Goal: Check status

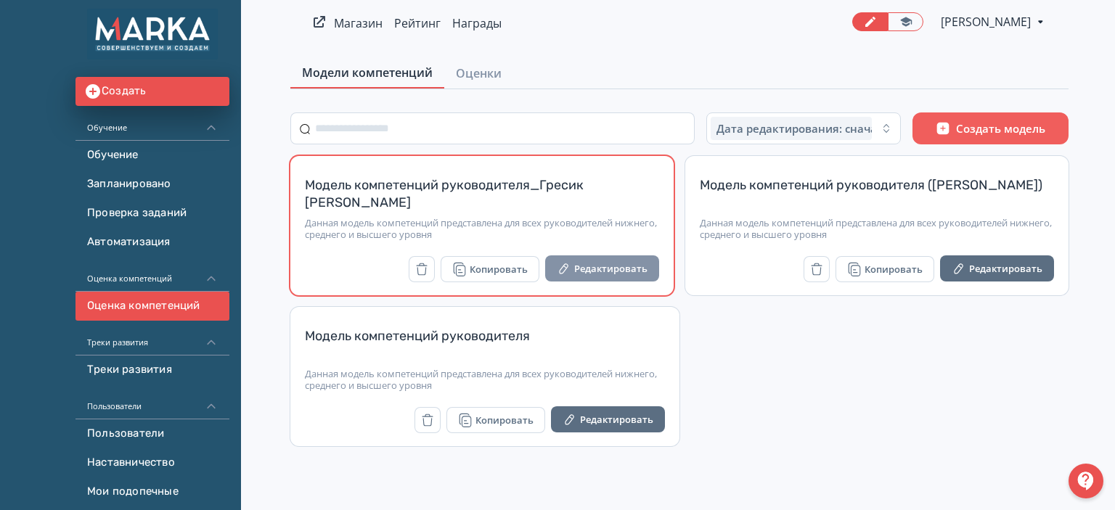
click at [626, 268] on button "Редактировать" at bounding box center [602, 268] width 114 height 26
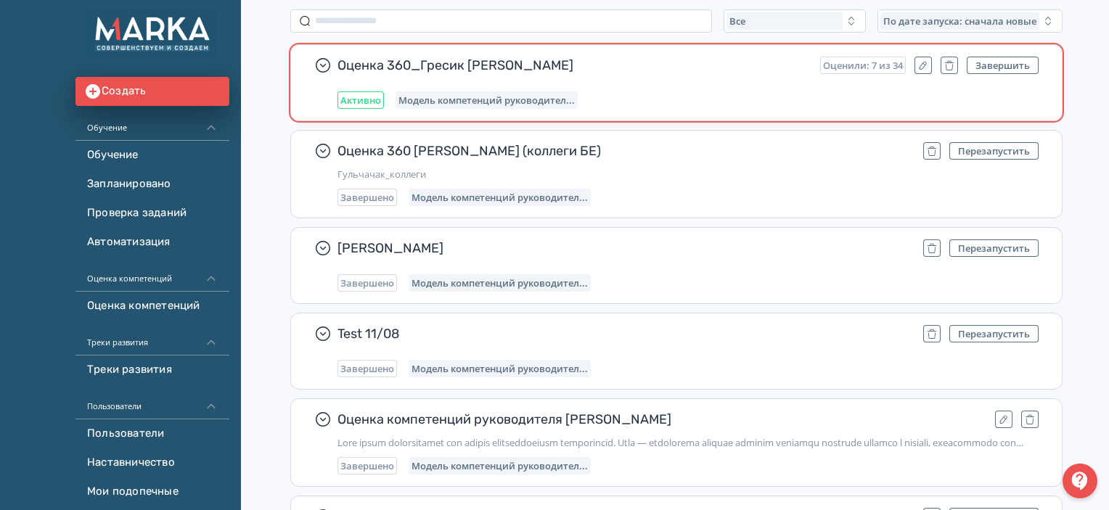
scroll to position [145, 0]
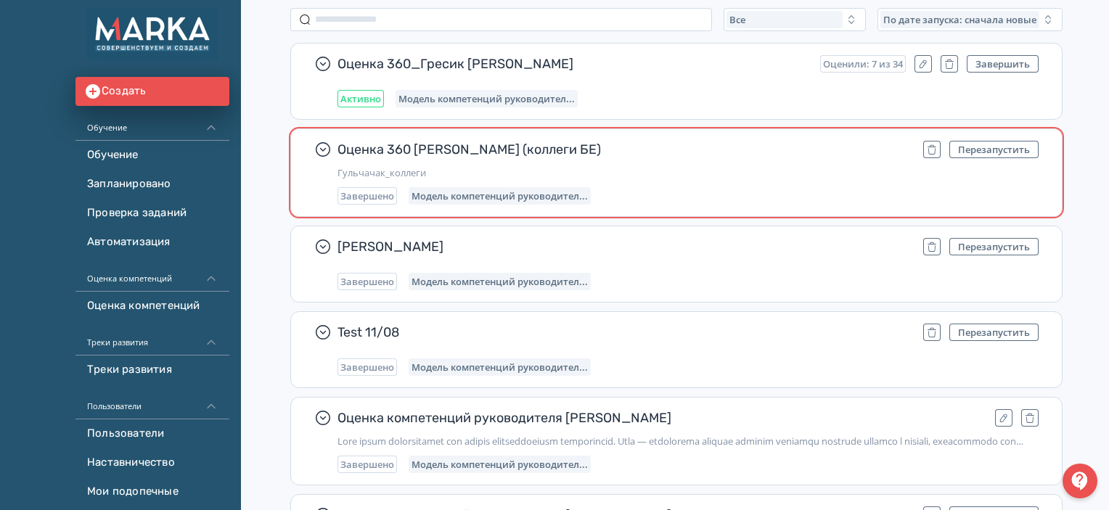
click at [685, 154] on span "Оценка 360 [PERSON_NAME] (коллеги БЕ)" at bounding box center [624, 149] width 574 height 17
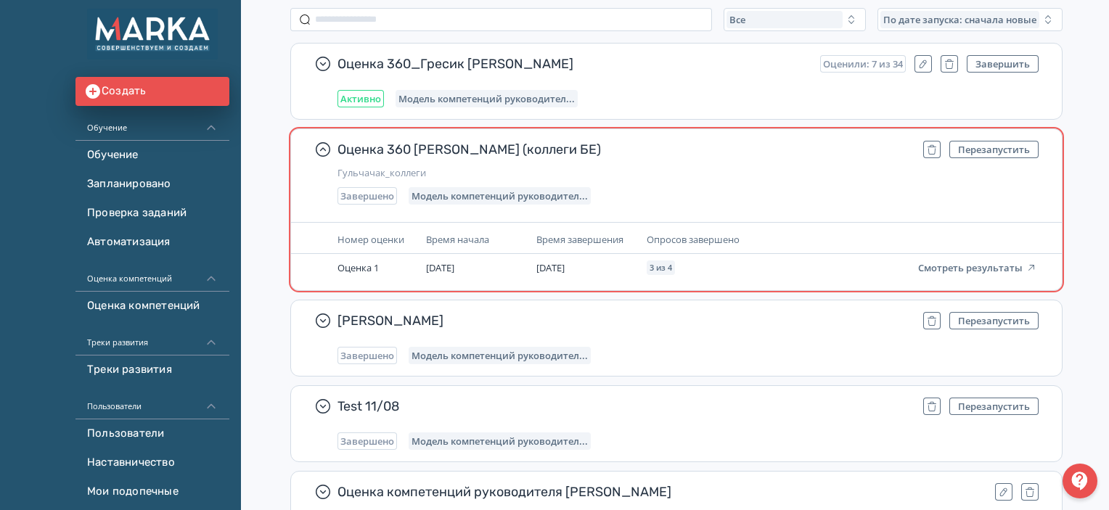
click at [685, 154] on span "Оценка 360 Митрофановой Гульчачак (коллеги БЕ)" at bounding box center [624, 149] width 574 height 17
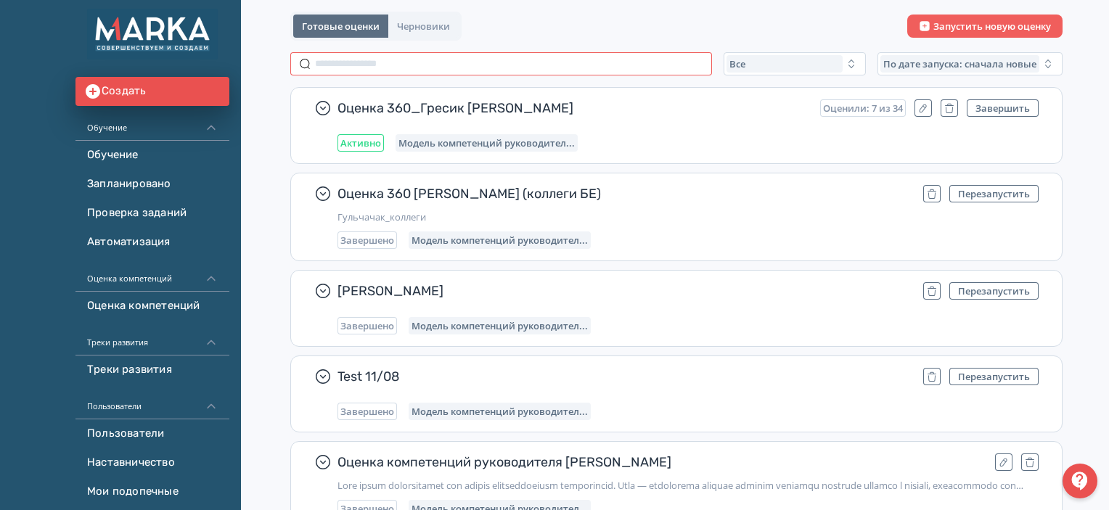
scroll to position [0, 0]
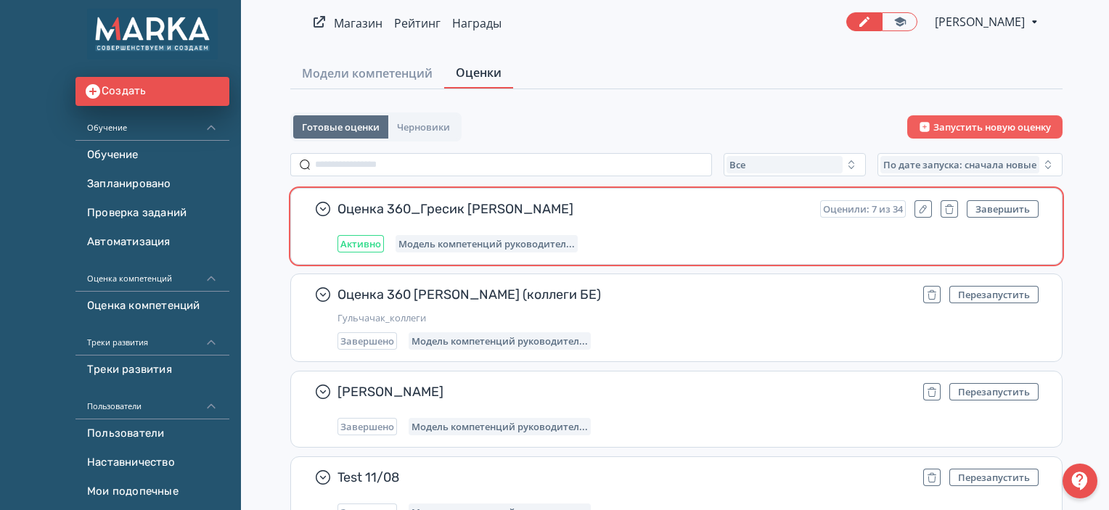
click at [450, 205] on span "Оценка 360_Гресик Михаил" at bounding box center [572, 208] width 471 height 17
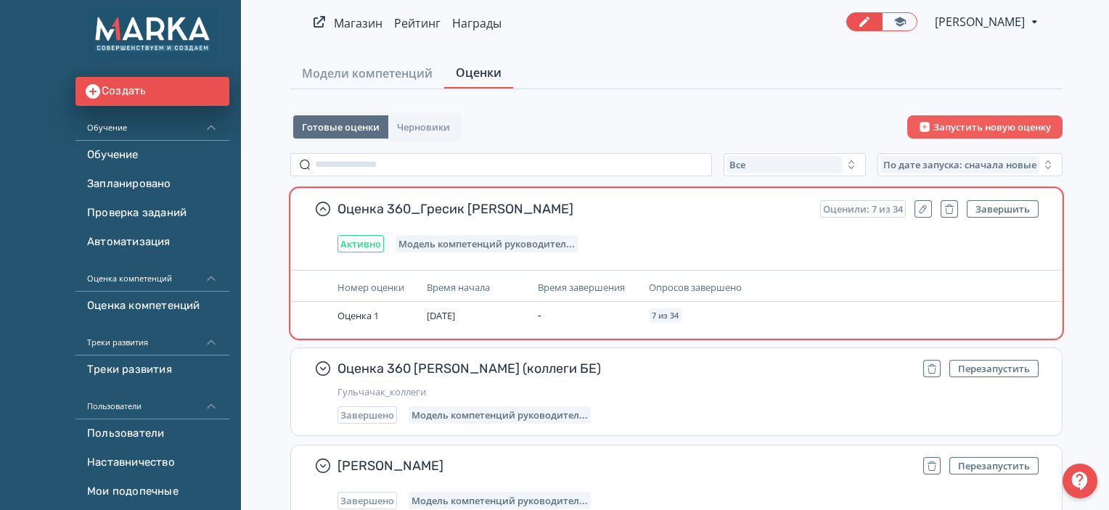
click at [435, 208] on span "Оценка 360_Гресик Михаил" at bounding box center [572, 208] width 471 height 17
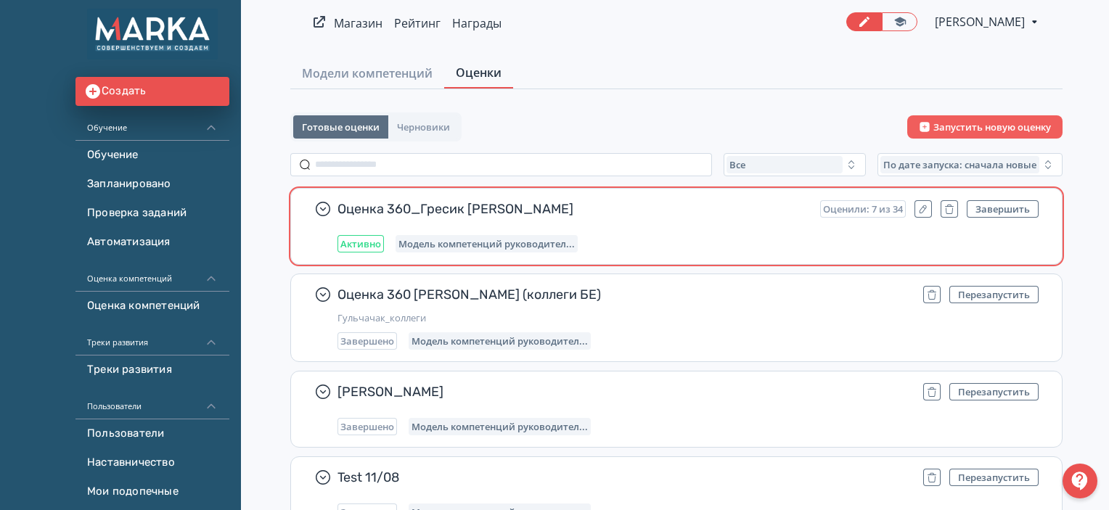
click at [435, 208] on span "Оценка 360_Гресик Михаил" at bounding box center [572, 208] width 471 height 17
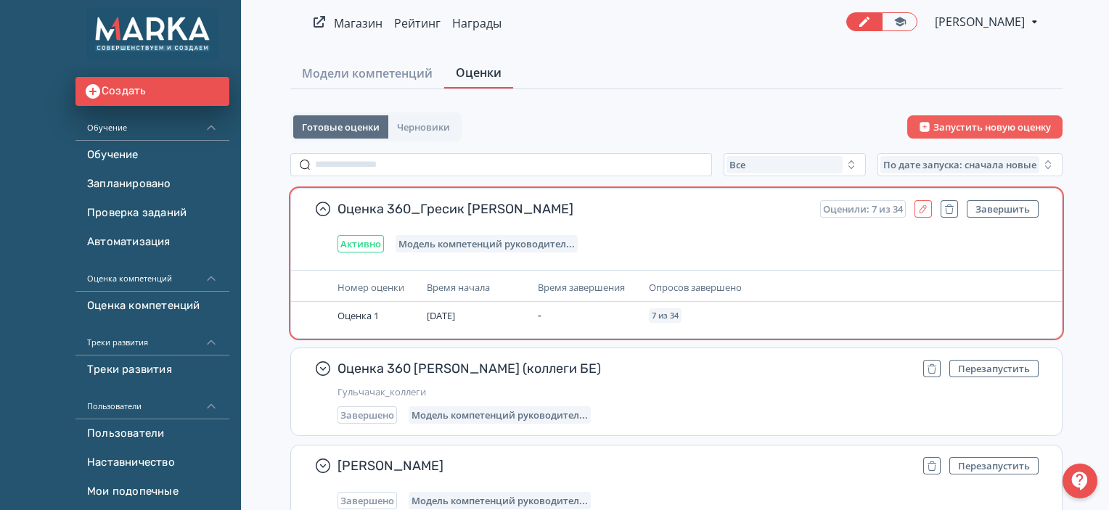
click at [925, 208] on icon "button" at bounding box center [923, 209] width 7 height 8
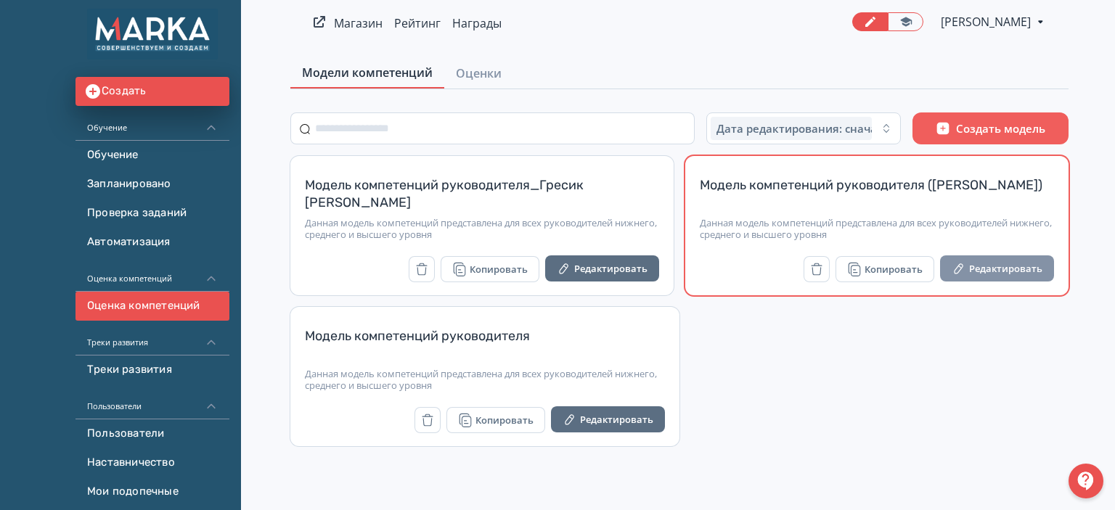
click at [975, 269] on button "Редактировать" at bounding box center [997, 268] width 114 height 26
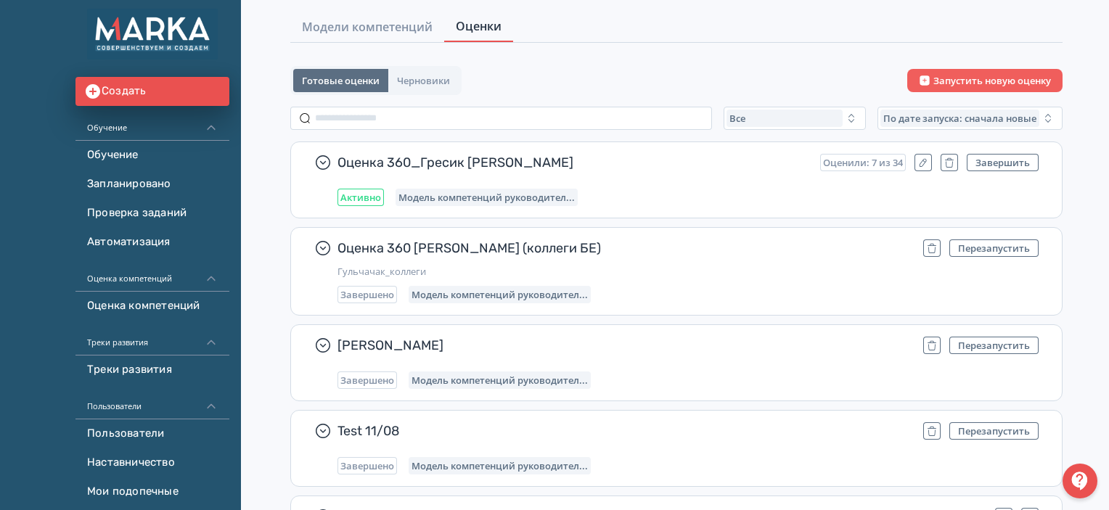
scroll to position [73, 0]
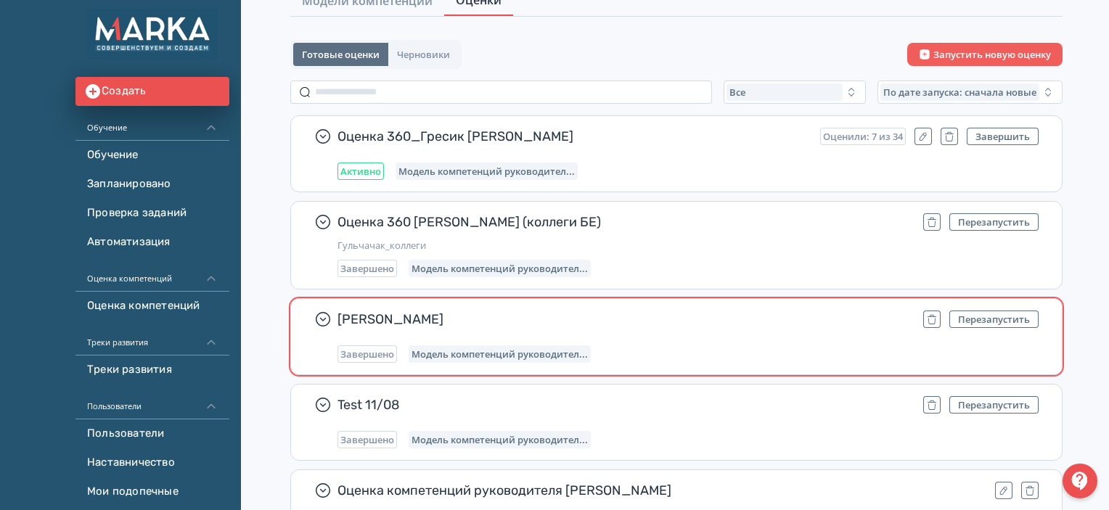
click at [567, 318] on span "[PERSON_NAME]" at bounding box center [624, 319] width 574 height 17
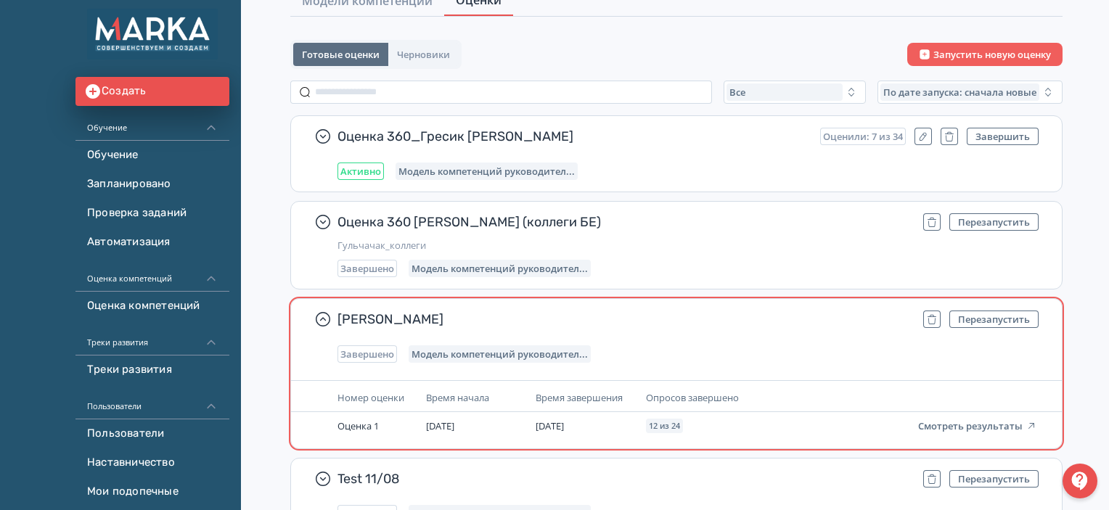
click at [478, 321] on span "[PERSON_NAME]" at bounding box center [624, 319] width 574 height 17
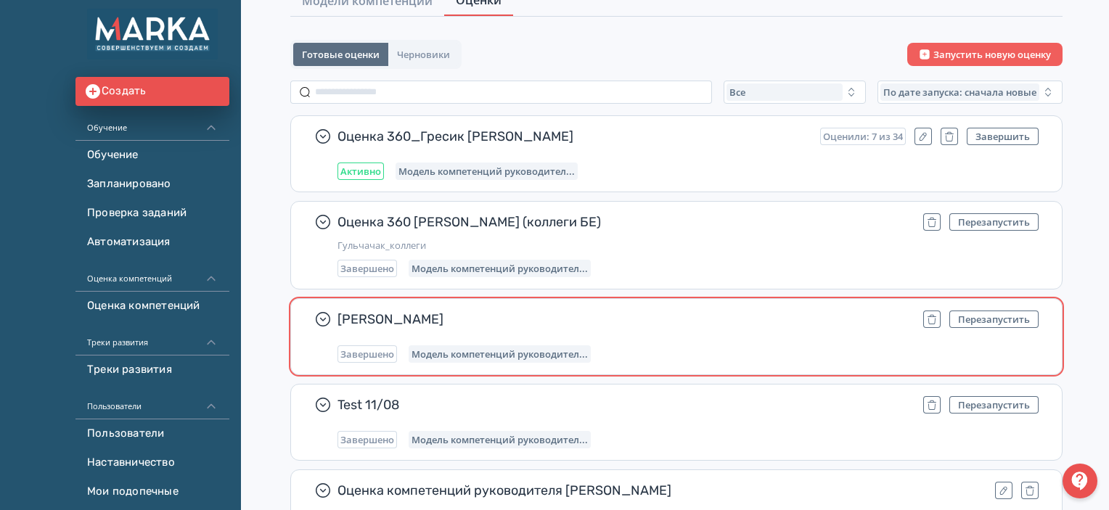
click at [478, 321] on span "[PERSON_NAME]" at bounding box center [624, 319] width 574 height 17
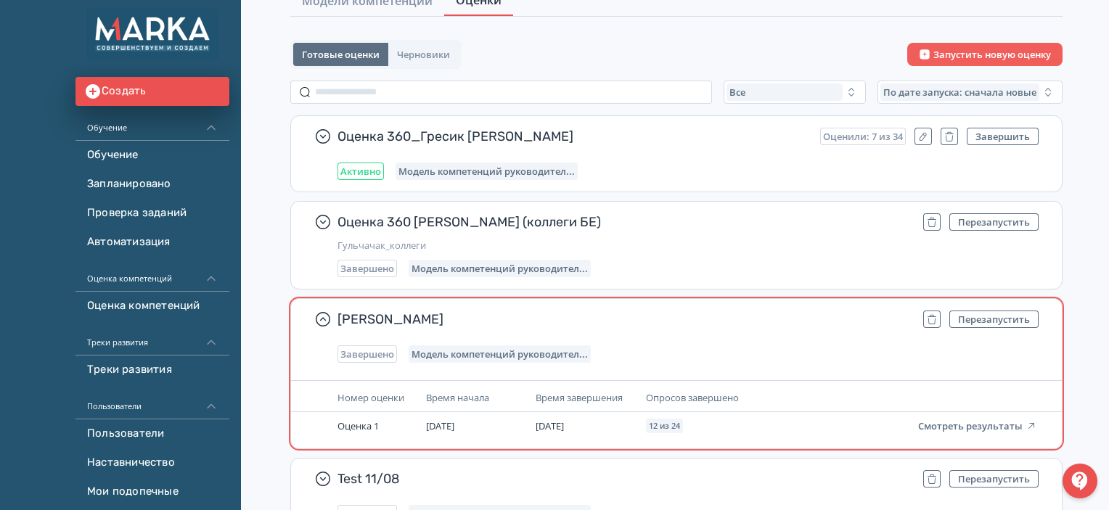
click at [478, 321] on span "Митрофанова Гульчачак" at bounding box center [624, 319] width 574 height 17
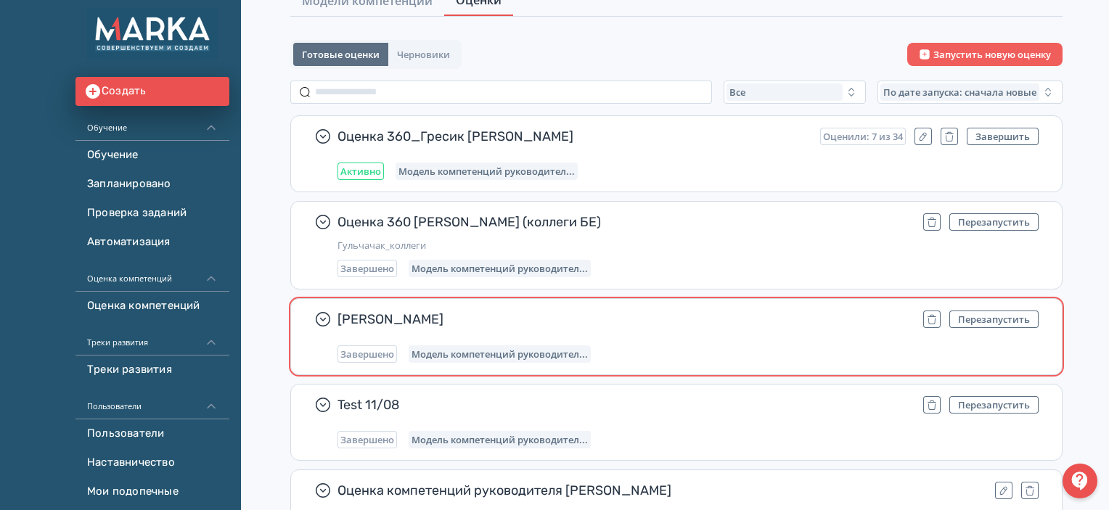
click at [385, 353] on span "Завершено" at bounding box center [367, 354] width 54 height 12
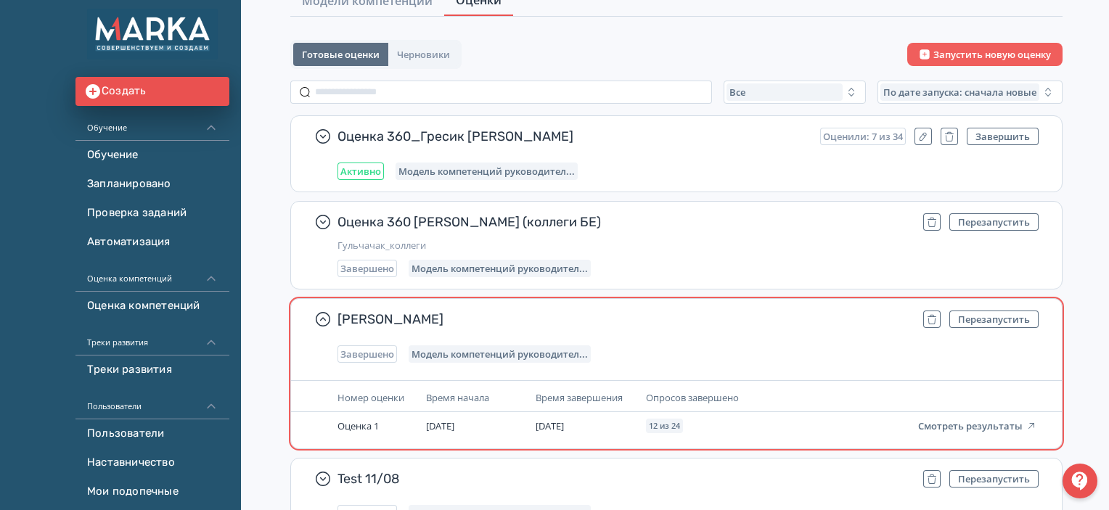
click at [462, 353] on span "Модель компетенций руководител..." at bounding box center [500, 354] width 176 height 12
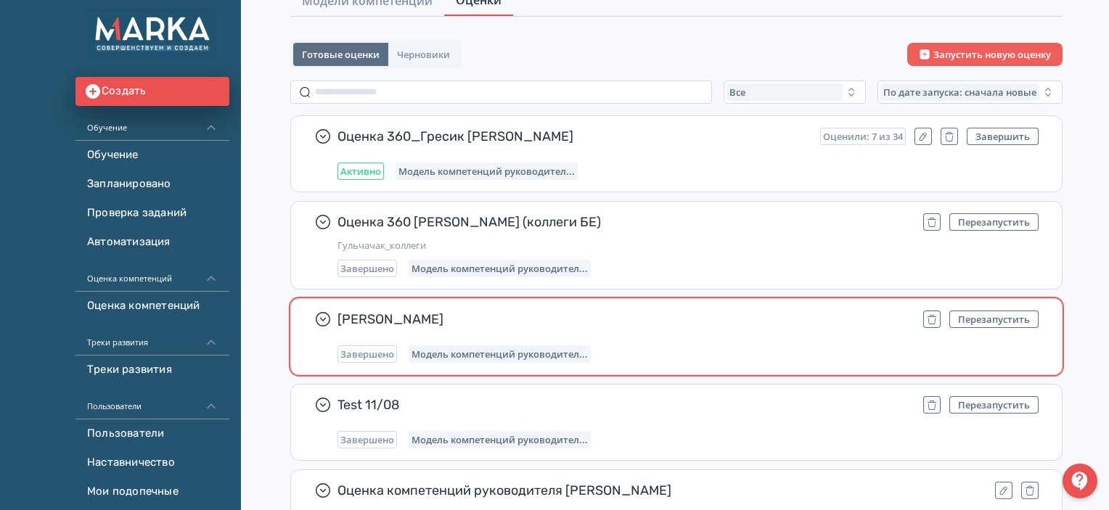
click at [430, 322] on span "Митрофанова Гульчачак" at bounding box center [624, 319] width 574 height 17
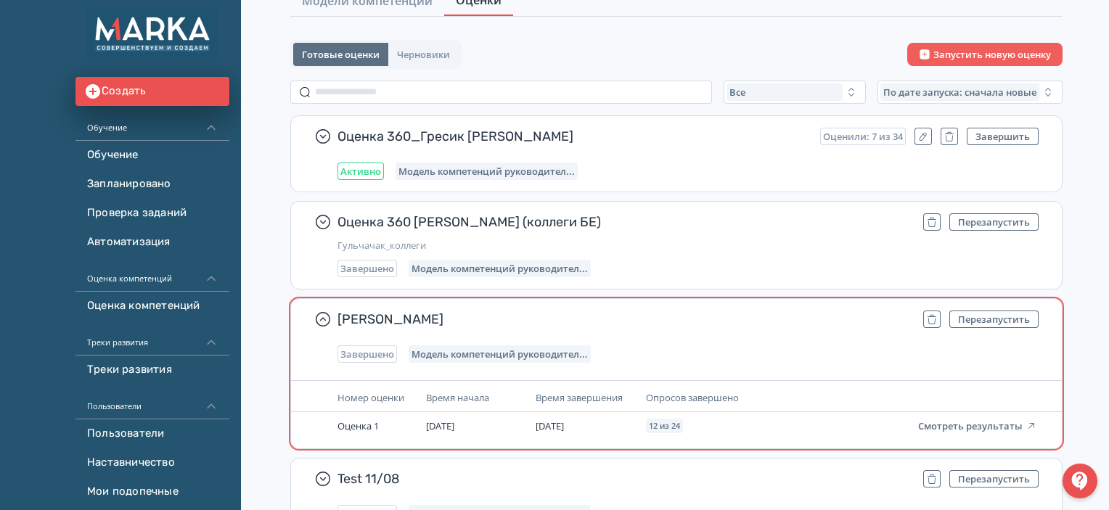
click at [357, 409] on th "Номер оценки" at bounding box center [376, 398] width 89 height 28
click at [368, 397] on span "Номер оценки" at bounding box center [370, 397] width 67 height 13
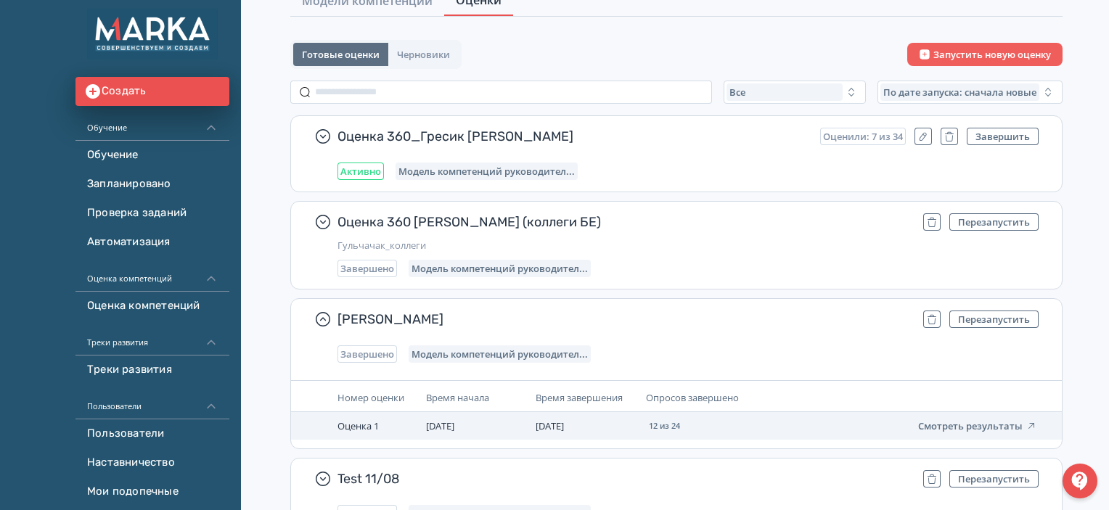
scroll to position [0, 0]
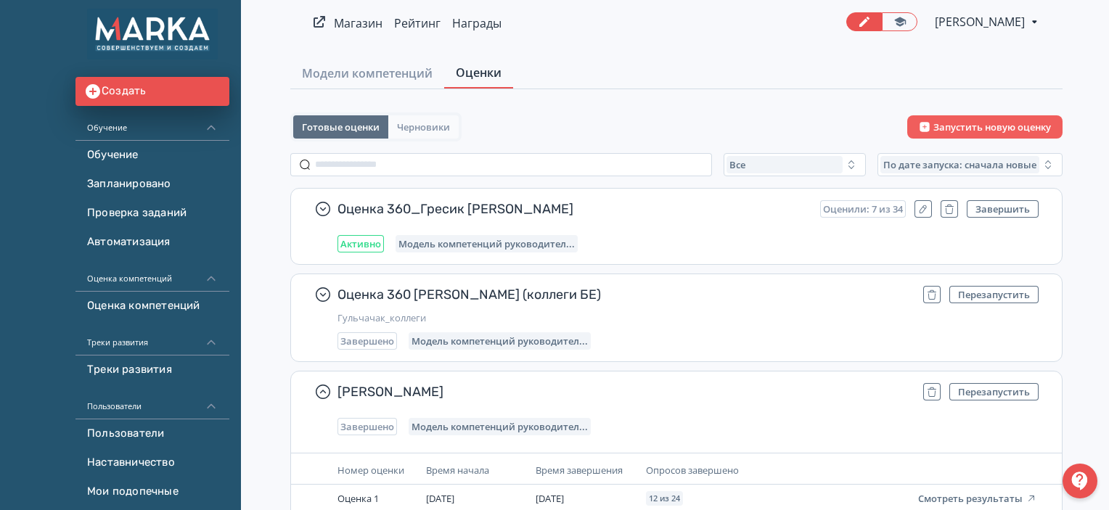
click at [434, 126] on span "Черновики" at bounding box center [423, 127] width 53 height 12
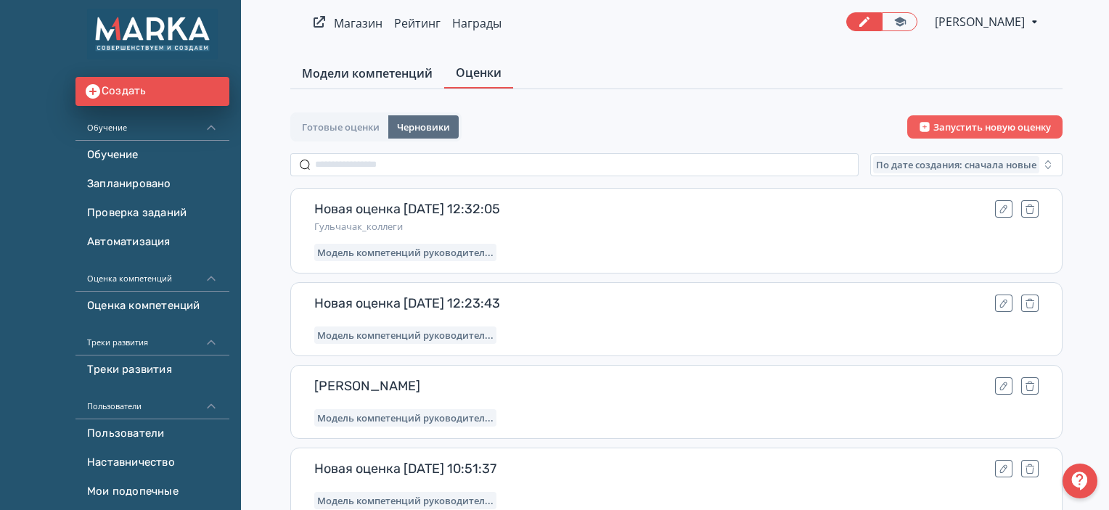
click at [389, 73] on span "Модели компетенций" at bounding box center [367, 73] width 131 height 17
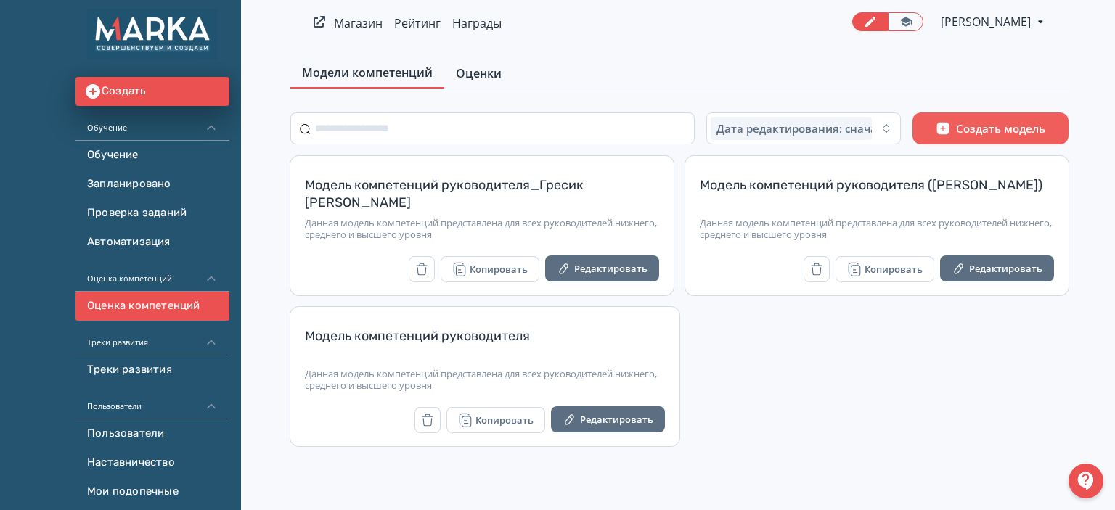
click at [487, 70] on span "Оценки" at bounding box center [479, 73] width 46 height 17
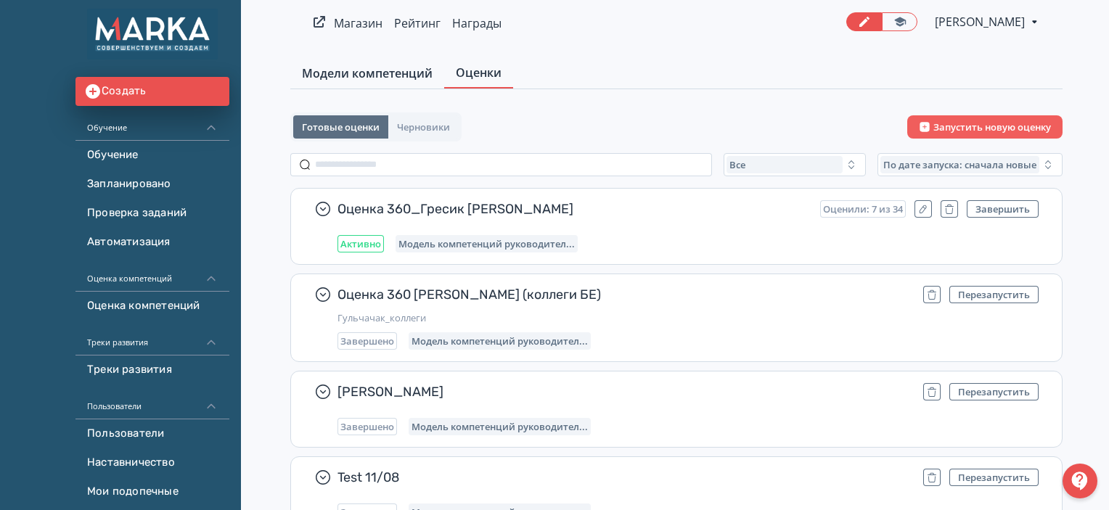
click at [361, 76] on span "Модели компетенций" at bounding box center [367, 73] width 131 height 17
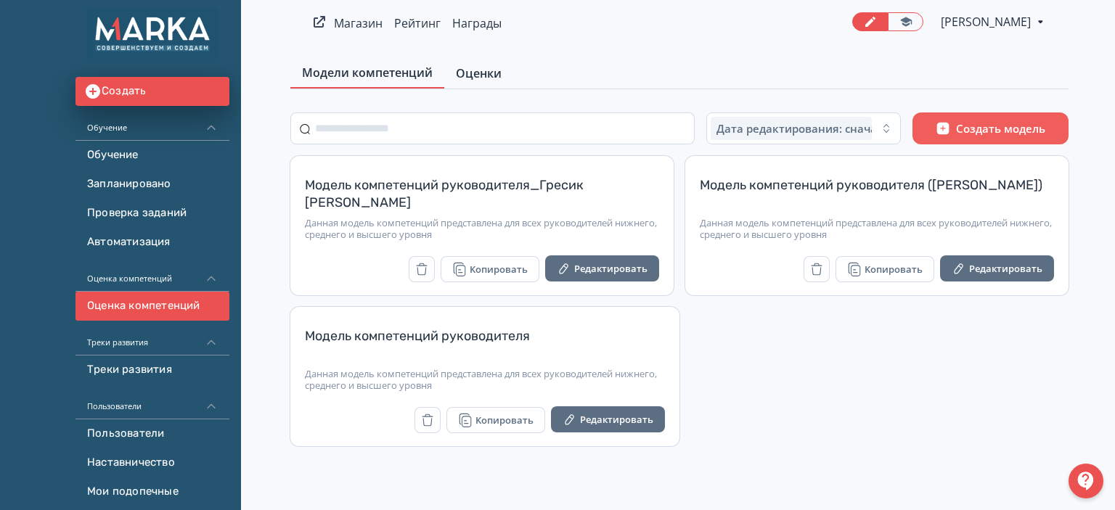
click at [490, 74] on span "Оценки" at bounding box center [479, 73] width 46 height 17
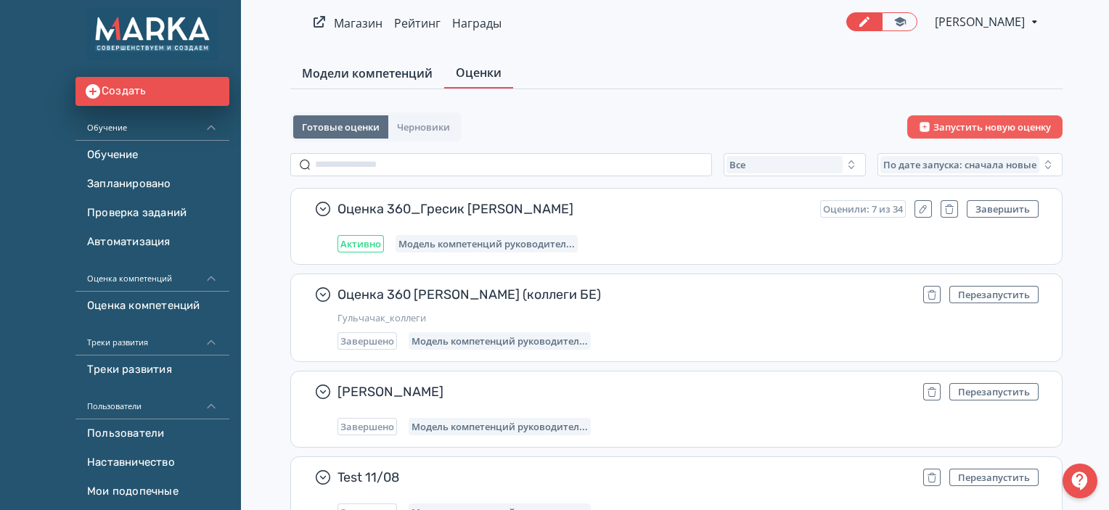
click at [359, 75] on span "Модели компетенций" at bounding box center [367, 73] width 131 height 17
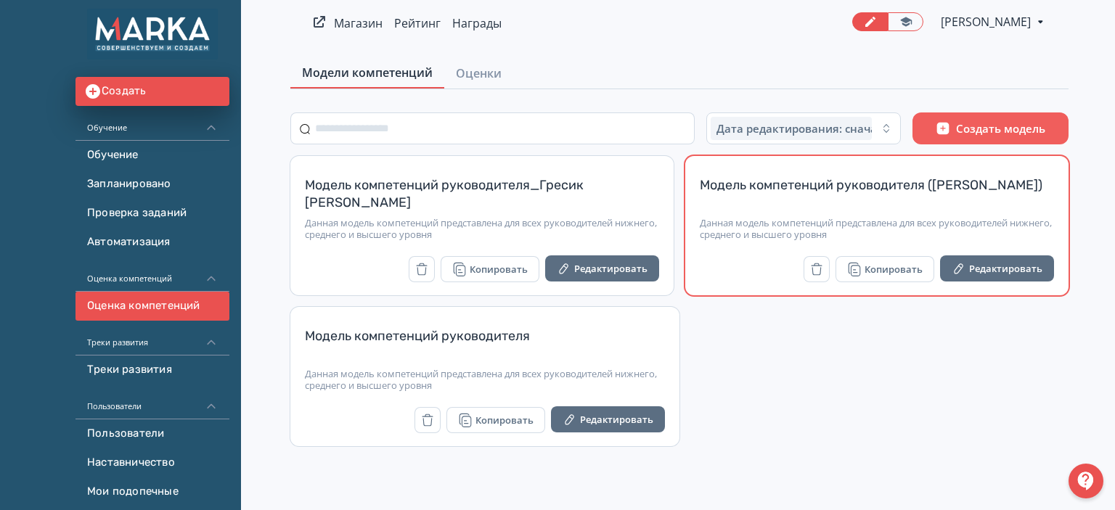
click at [806, 189] on div "Модель компетенций руководителя (Митрофанова Гульчачак)" at bounding box center [877, 193] width 354 height 35
click at [806, 188] on div "Модель компетенций руководителя ([PERSON_NAME])" at bounding box center [877, 193] width 354 height 35
click at [729, 222] on div "Данная модель компетенций представлена для всех руководителей нижнего, среднего…" at bounding box center [877, 228] width 354 height 23
click at [718, 281] on div "Копировать Редактировать" at bounding box center [877, 269] width 354 height 28
click at [1014, 261] on button "Редактировать" at bounding box center [997, 268] width 114 height 26
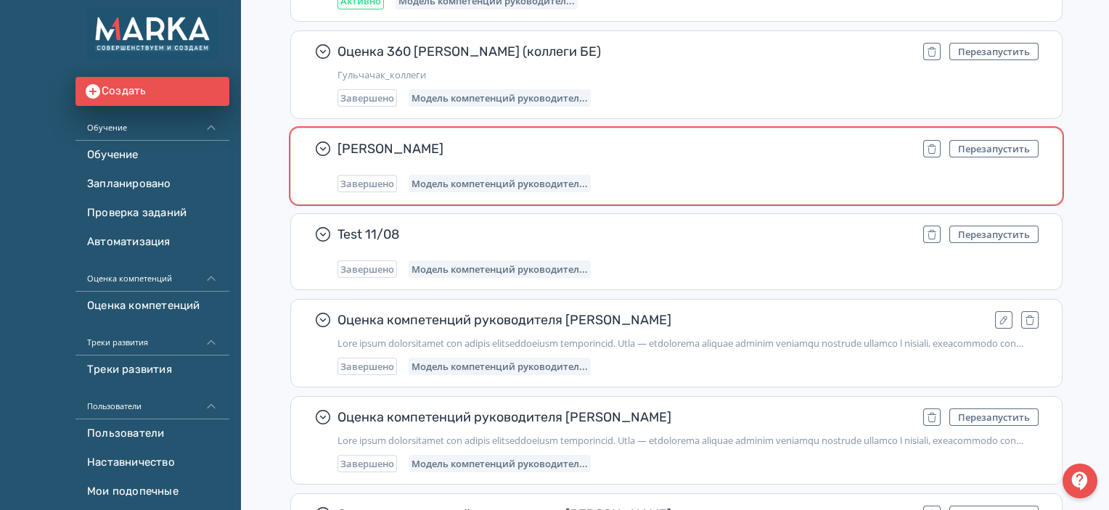
scroll to position [218, 0]
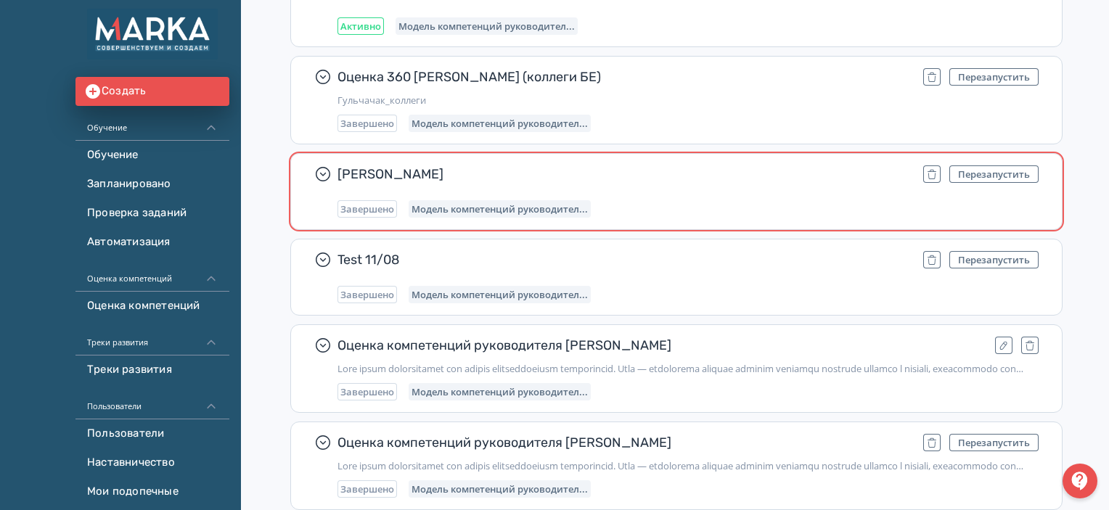
click at [631, 197] on div "Митрофанова Гульчачак Перезапустить Завершено Модель компетенций руководител..." at bounding box center [687, 191] width 701 height 52
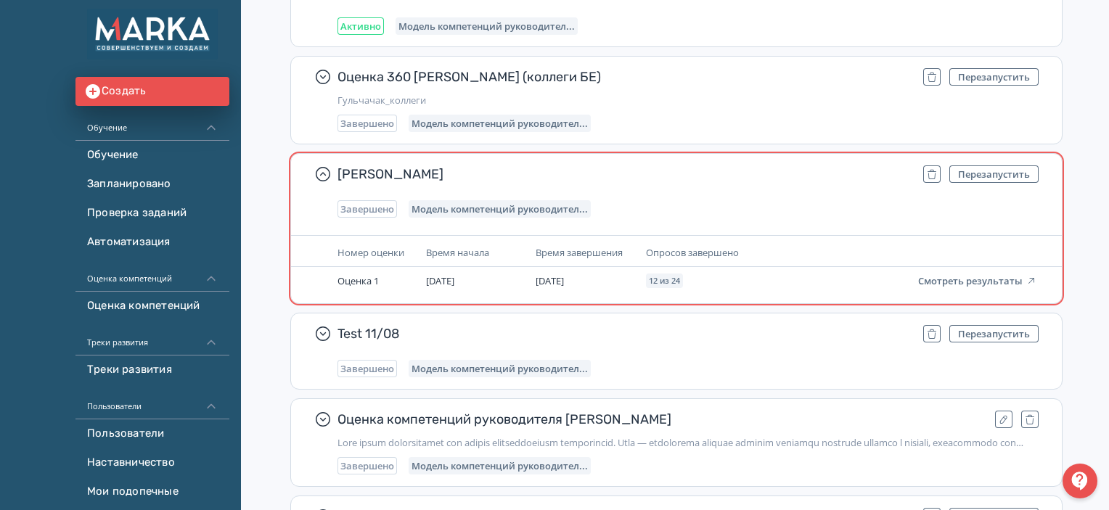
click at [698, 180] on span "Митрофанова Гульчачак" at bounding box center [624, 173] width 574 height 17
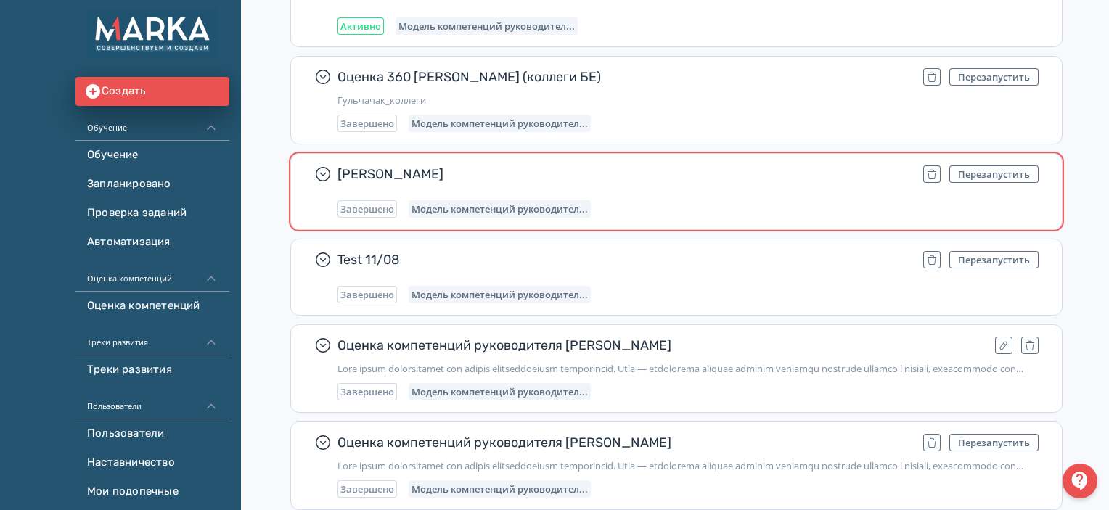
click at [576, 190] on div "Митрофанова Гульчачак Перезапустить Завершено Модель компетенций руководител..." at bounding box center [687, 191] width 701 height 52
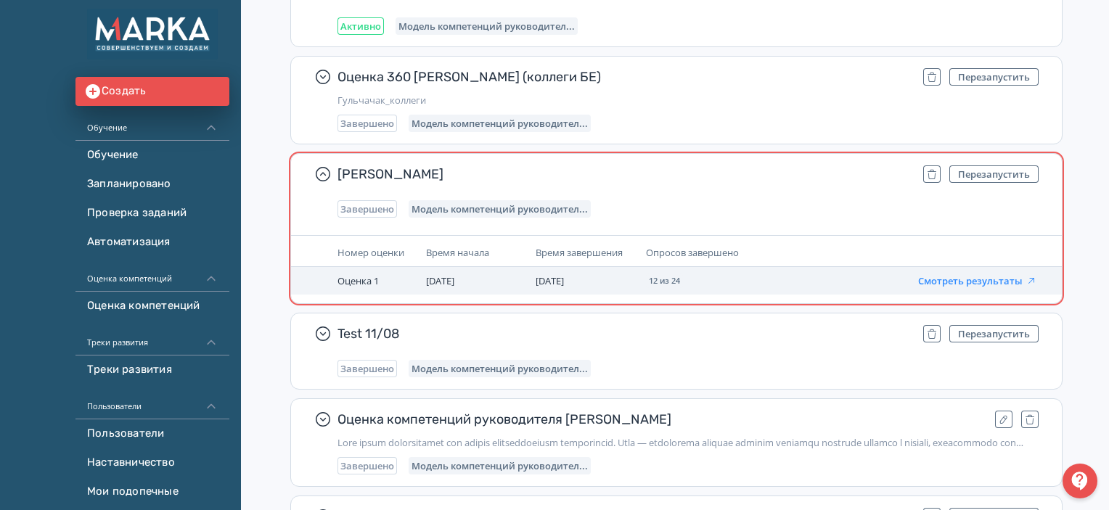
click at [954, 275] on button "Смотреть результаты" at bounding box center [977, 281] width 119 height 12
